Goal: Task Accomplishment & Management: Manage account settings

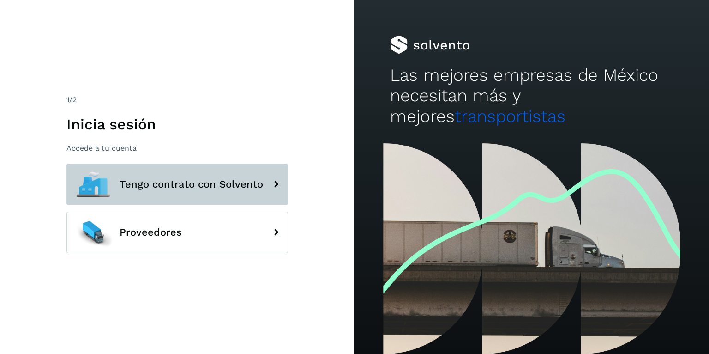
click at [117, 175] on button "Tengo contrato con Solvento" at bounding box center [177, 184] width 222 height 42
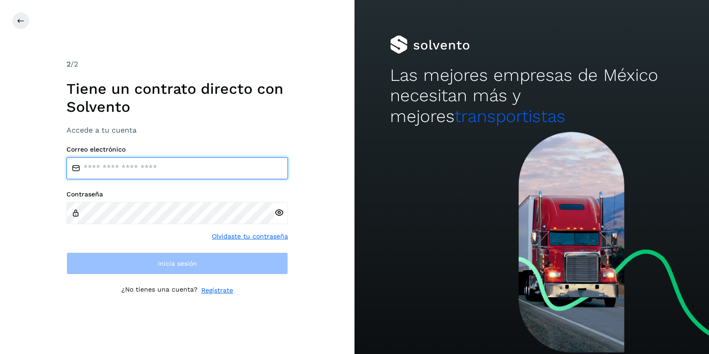
click at [133, 167] on input "email" at bounding box center [177, 168] width 222 height 22
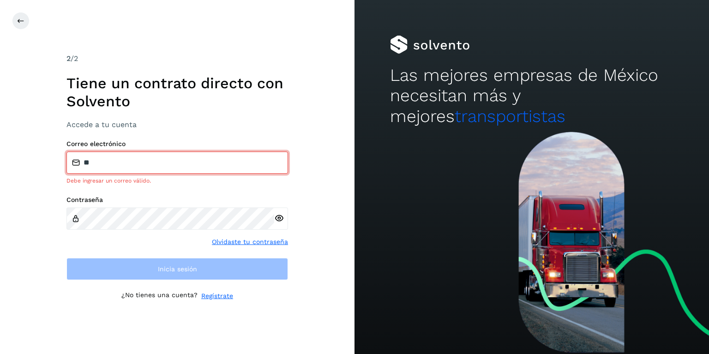
type input "**********"
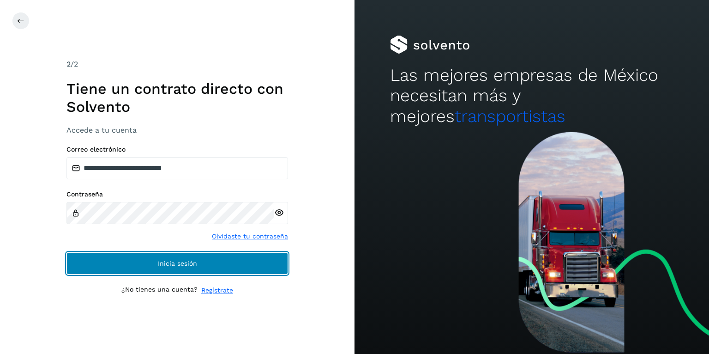
click at [139, 258] on button "Inicia sesión" at bounding box center [177, 263] width 222 height 22
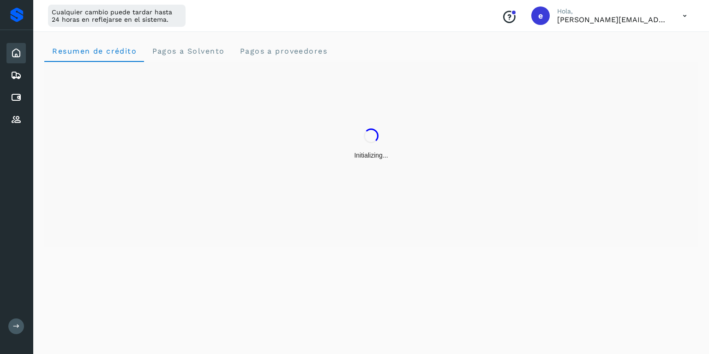
click at [685, 15] on icon at bounding box center [684, 15] width 19 height 19
drag, startPoint x: 629, startPoint y: 60, endPoint x: 622, endPoint y: 60, distance: 6.9
click at [629, 60] on div "Cerrar sesión" at bounding box center [639, 60] width 110 height 18
